Goal: Information Seeking & Learning: Learn about a topic

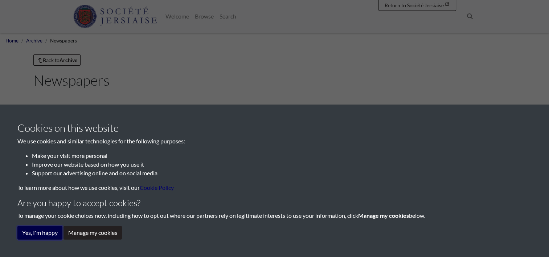
click at [55, 232] on button "Yes, I'm happy" at bounding box center [39, 233] width 45 height 14
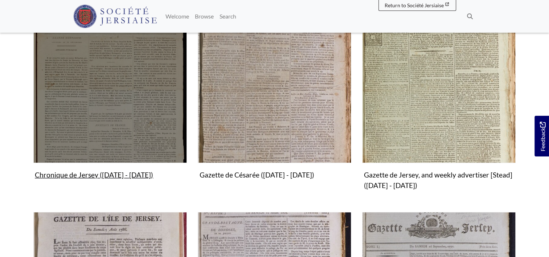
scroll to position [254, 0]
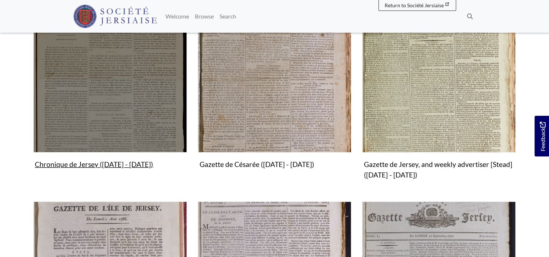
click at [116, 93] on img "Subcollection" at bounding box center [110, 76] width 154 height 154
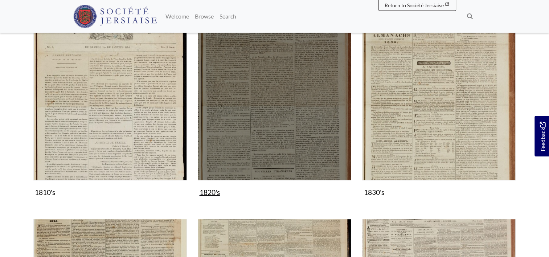
scroll to position [327, 0]
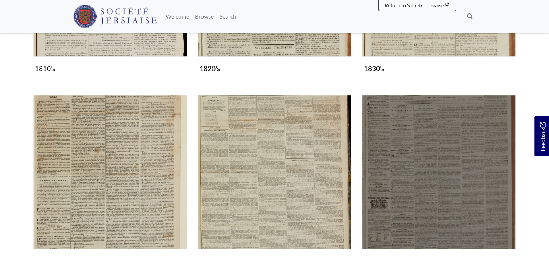
click at [381, 166] on img "Subcollection" at bounding box center [439, 172] width 154 height 154
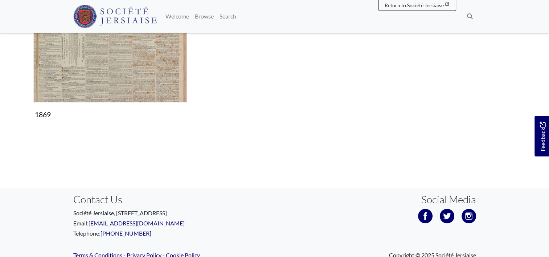
scroll to position [811, 0]
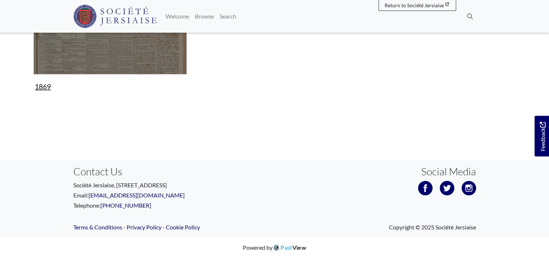
click at [137, 76] on figure "1869 Collection" at bounding box center [110, 7] width 154 height 173
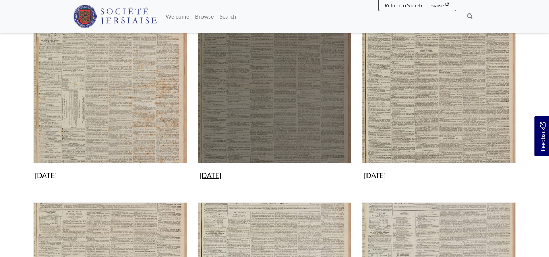
scroll to position [145, 0]
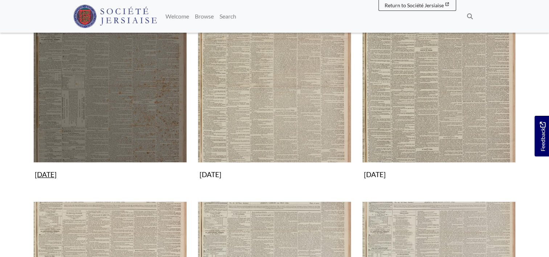
click at [131, 113] on img "Subcollection" at bounding box center [110, 86] width 154 height 154
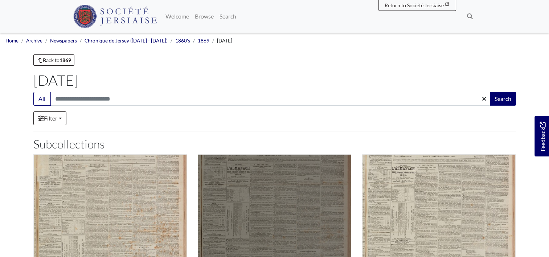
click at [298, 188] on img "Subcollection" at bounding box center [275, 231] width 154 height 154
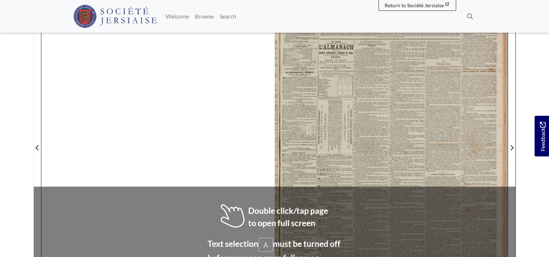
scroll to position [145, 0]
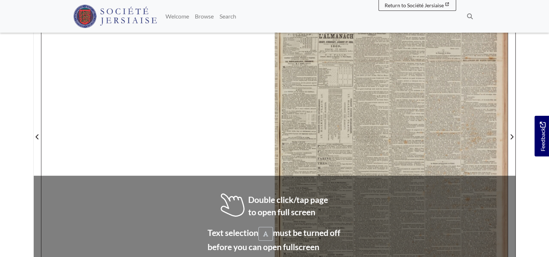
click at [360, 147] on div at bounding box center [391, 132] width 233 height 330
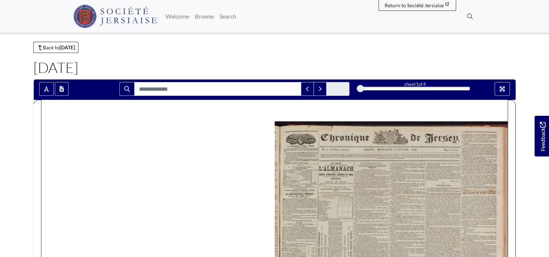
scroll to position [0, 0]
